Goal: Information Seeking & Learning: Understand process/instructions

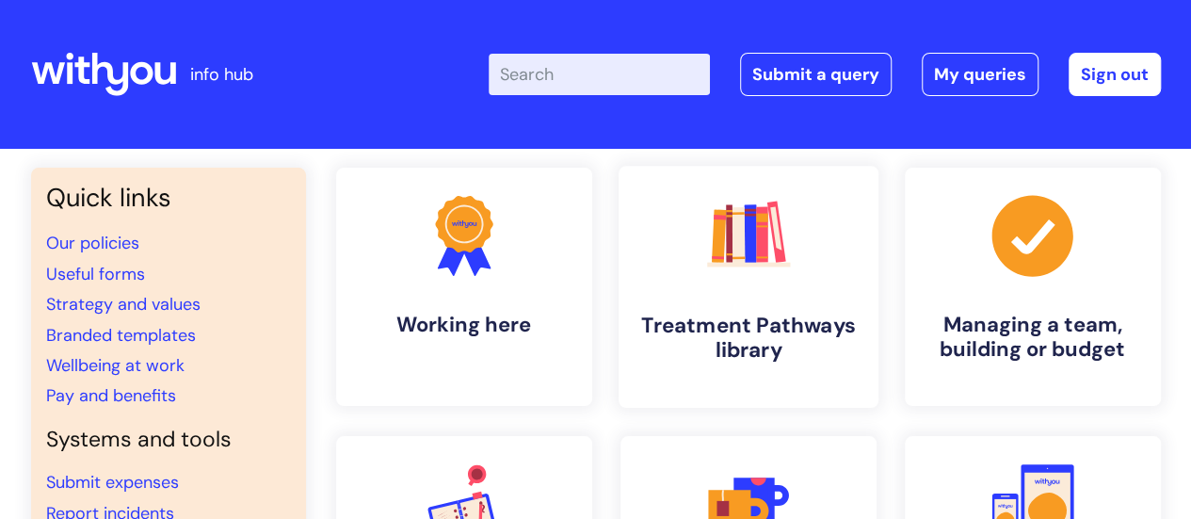
drag, startPoint x: 0, startPoint y: 0, endPoint x: 733, endPoint y: 214, distance: 763.1
click at [733, 214] on rect at bounding box center [738, 213] width 12 height 3
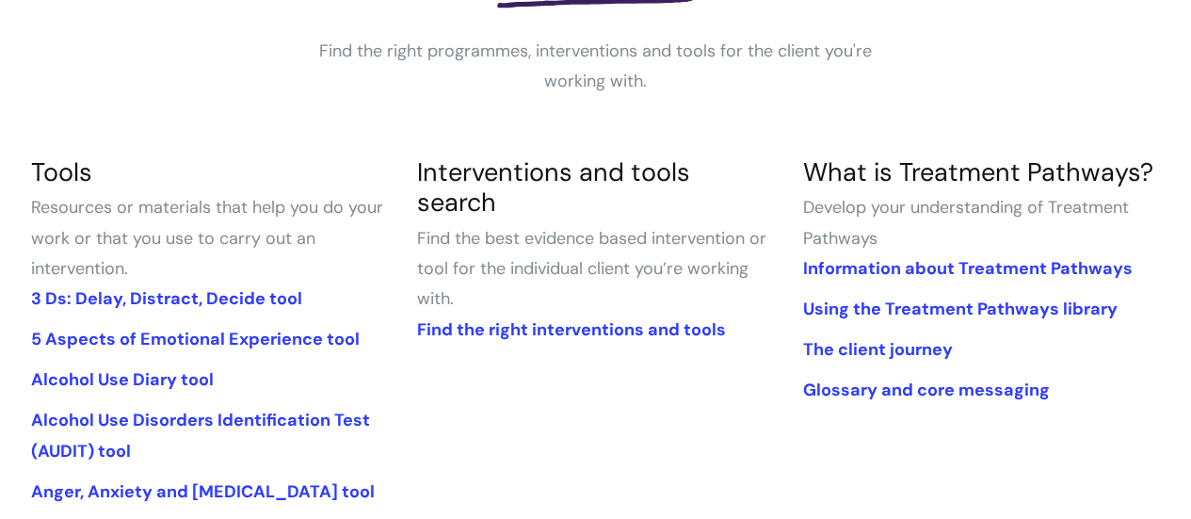
scroll to position [348, 0]
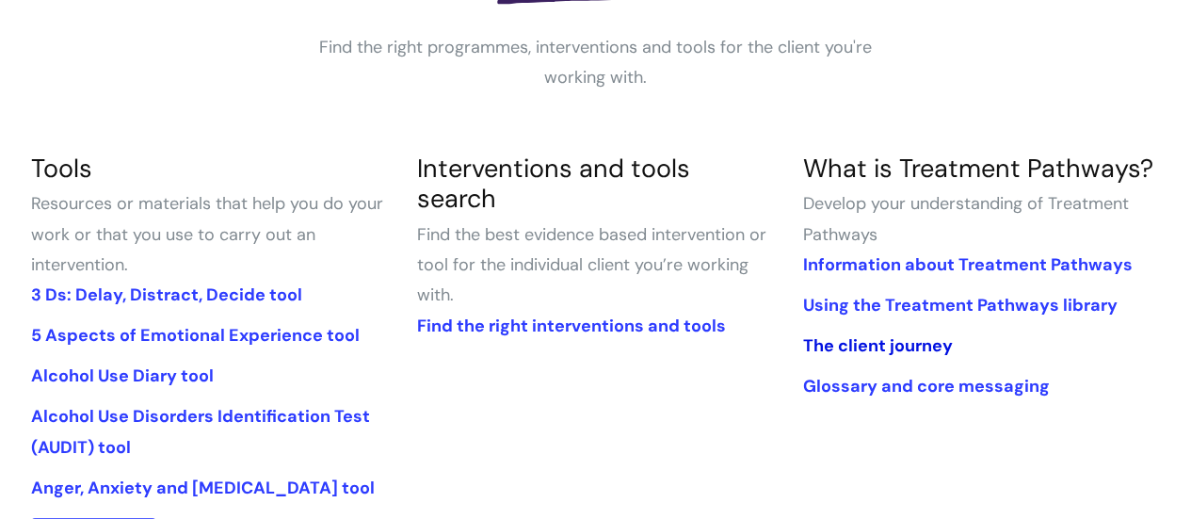
click at [903, 343] on link "The client journey" at bounding box center [877, 345] width 150 height 23
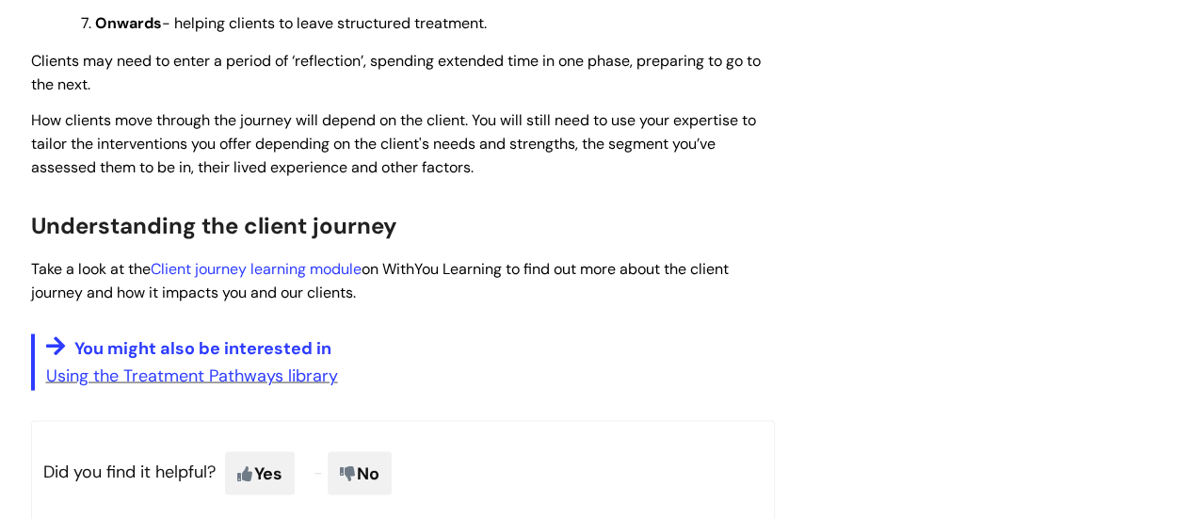
scroll to position [1614, 0]
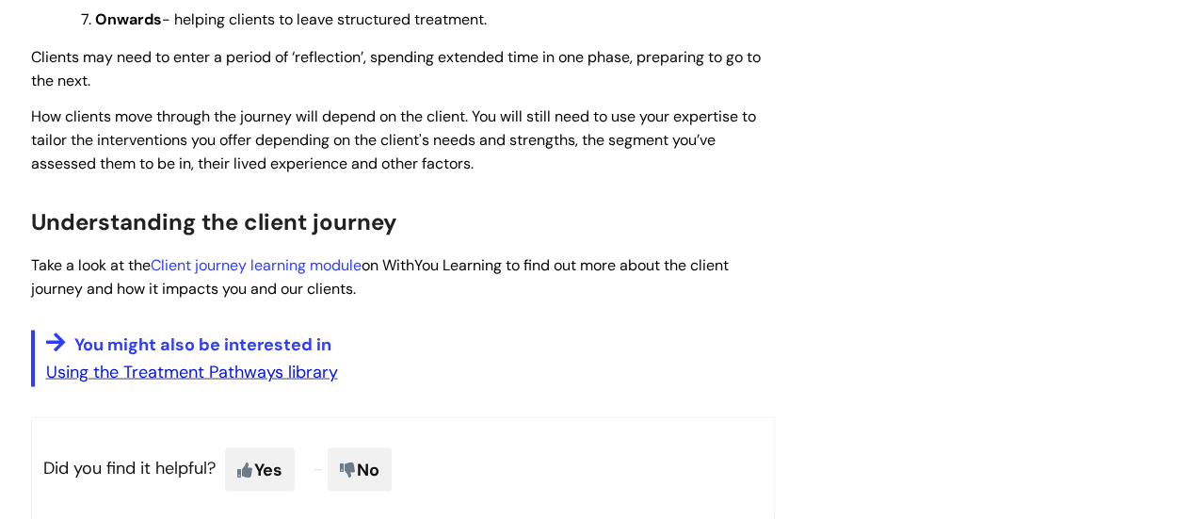
click at [305, 382] on link "Using the Treatment Pathways library" at bounding box center [192, 371] width 292 height 23
